Goal: Task Accomplishment & Management: Manage account settings

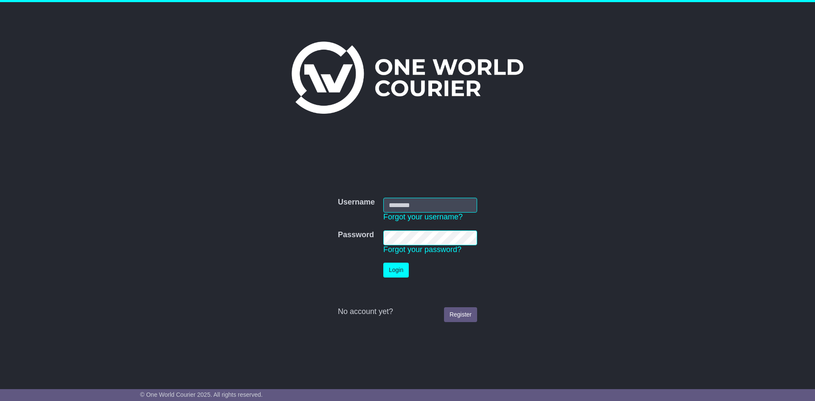
type input "**********"
click at [398, 275] on button "Login" at bounding box center [395, 270] width 25 height 15
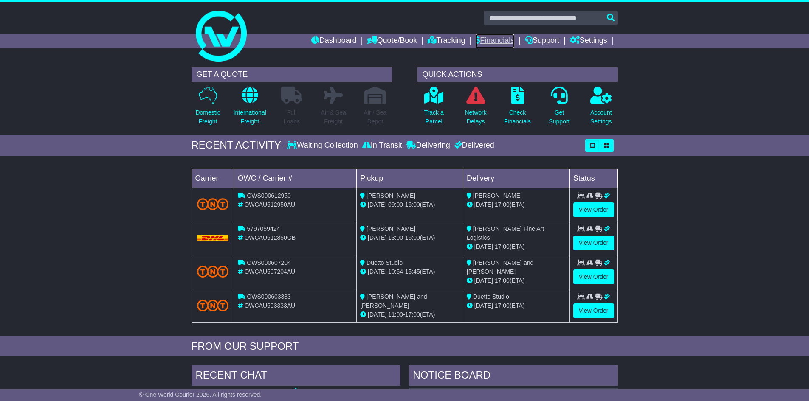
click at [480, 38] on link "Financials" at bounding box center [494, 41] width 39 height 14
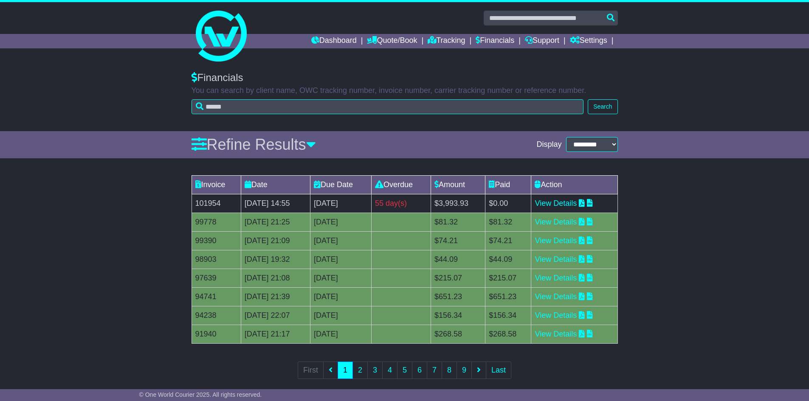
click at [209, 203] on td "101954" at bounding box center [215, 203] width 49 height 19
click at [558, 200] on link "View Details" at bounding box center [555, 203] width 42 height 8
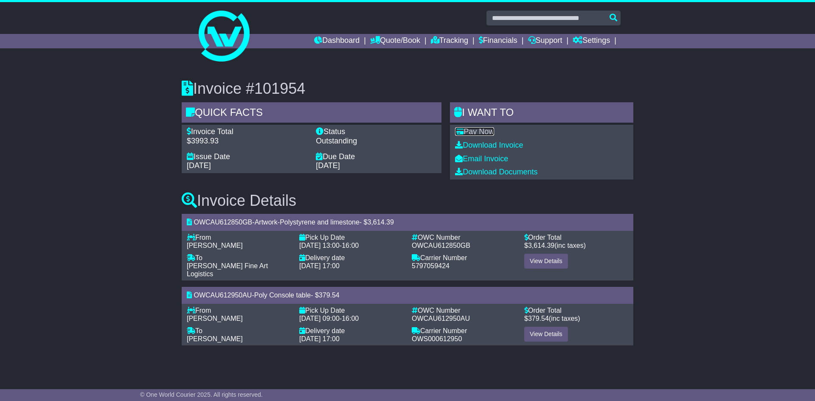
click at [483, 129] on link "Pay Now" at bounding box center [474, 131] width 39 height 8
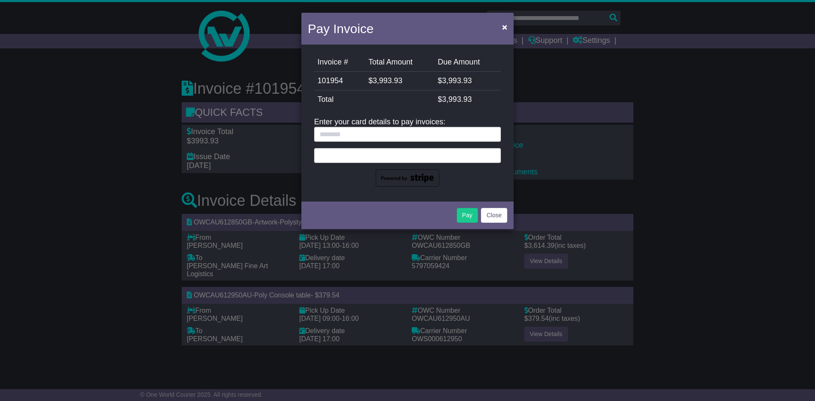
click at [387, 80] on span "3,993.93" at bounding box center [388, 80] width 30 height 8
click at [370, 102] on td "Total" at bounding box center [374, 99] width 120 height 19
click at [505, 29] on span "×" at bounding box center [504, 27] width 5 height 10
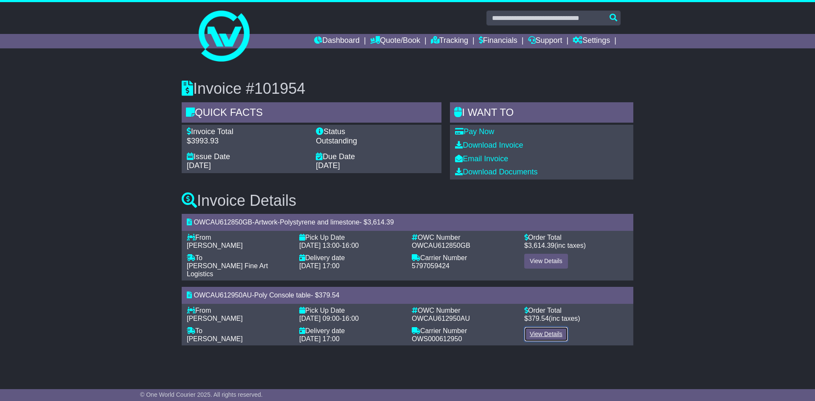
click at [541, 327] on link "View Details" at bounding box center [546, 334] width 44 height 15
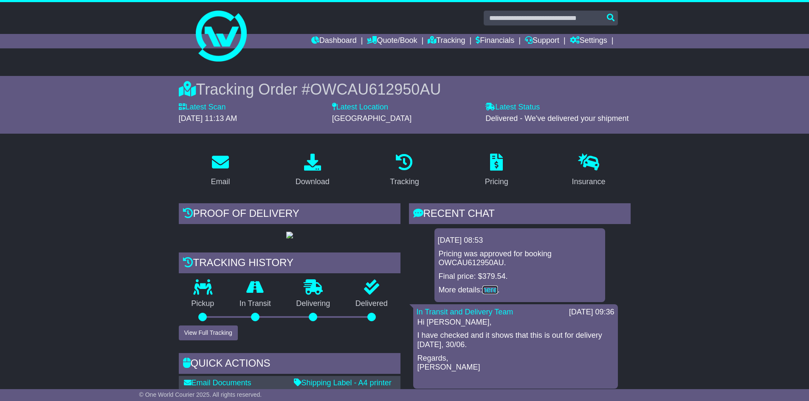
click at [496, 288] on link "here" at bounding box center [489, 290] width 15 height 8
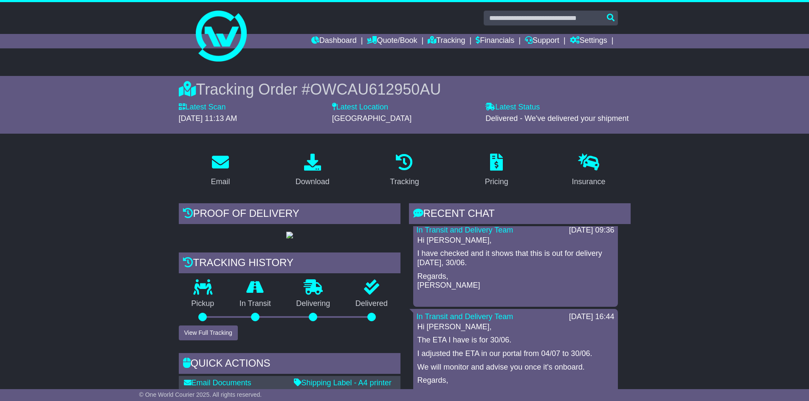
scroll to position [42, 0]
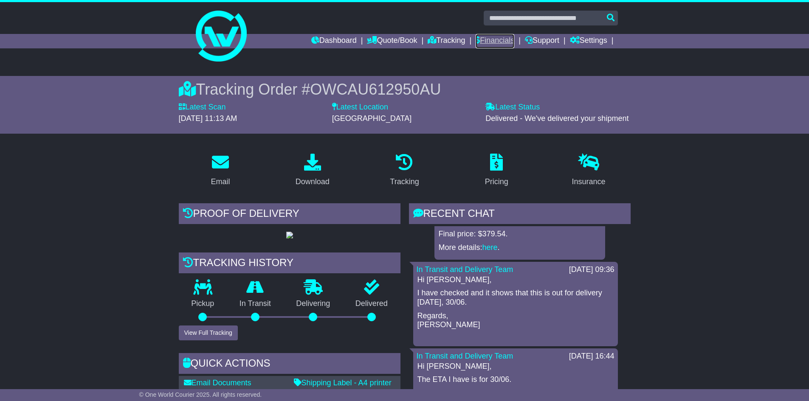
click at [489, 40] on link "Financials" at bounding box center [494, 41] width 39 height 14
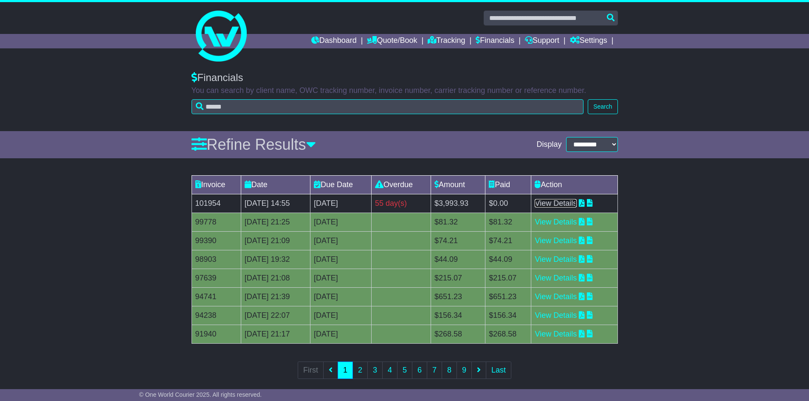
click at [566, 205] on link "View Details" at bounding box center [555, 203] width 42 height 8
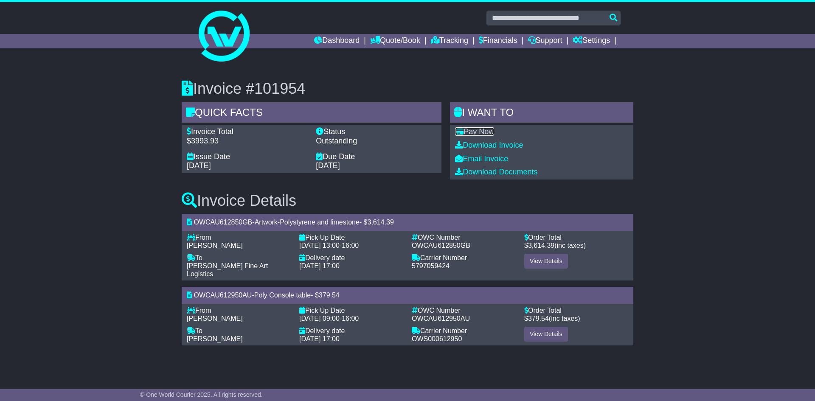
click at [480, 132] on link "Pay Now" at bounding box center [474, 131] width 39 height 8
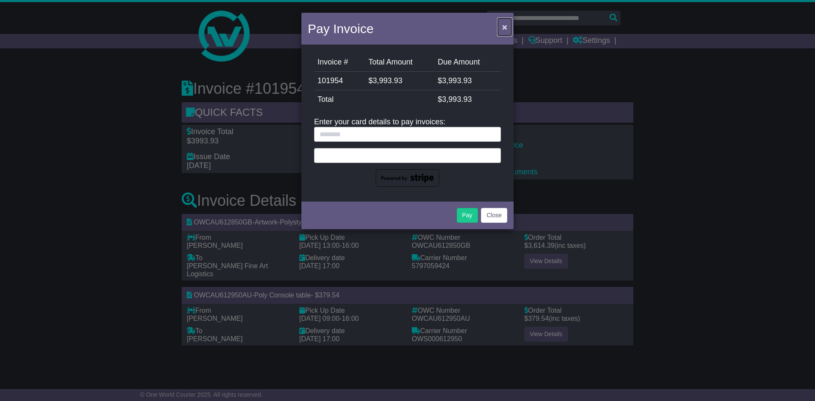
click at [501, 24] on button "×" at bounding box center [505, 26] width 14 height 17
